Goal: Transaction & Acquisition: Purchase product/service

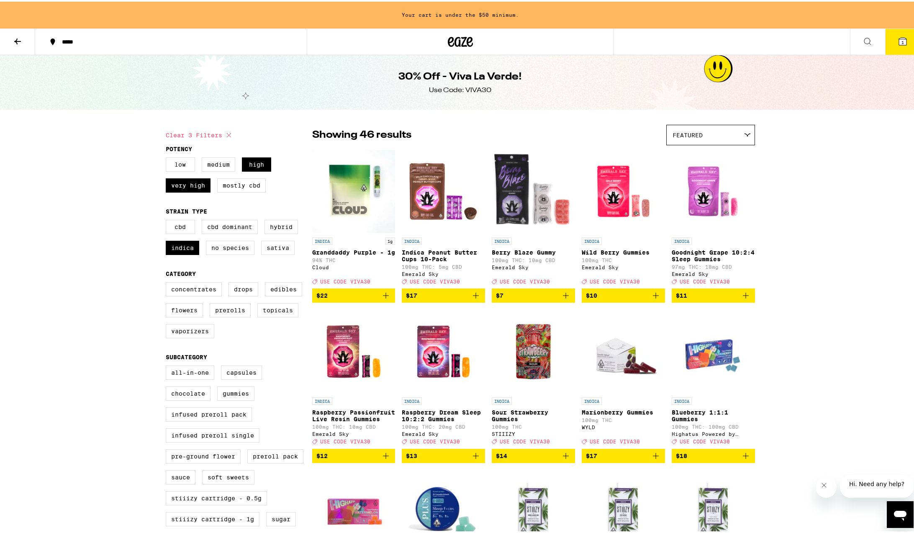
click at [16, 36] on icon at bounding box center [18, 40] width 10 height 10
click at [14, 39] on icon at bounding box center [18, 40] width 10 height 10
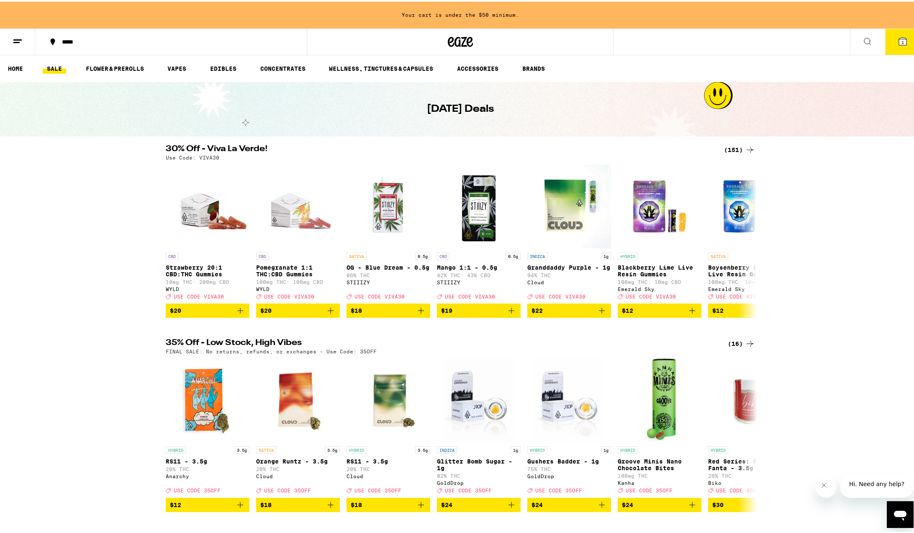
click at [739, 347] on div "(16)" at bounding box center [741, 342] width 27 height 10
